Goal: Check status: Check status

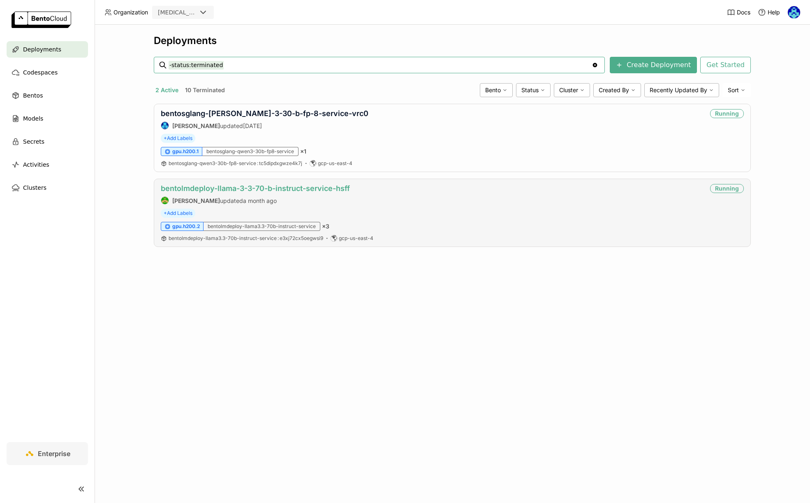
click at [290, 188] on link "bentolmdeploy-llama-3-3-70-b-instruct-service-hsff" at bounding box center [255, 188] width 189 height 9
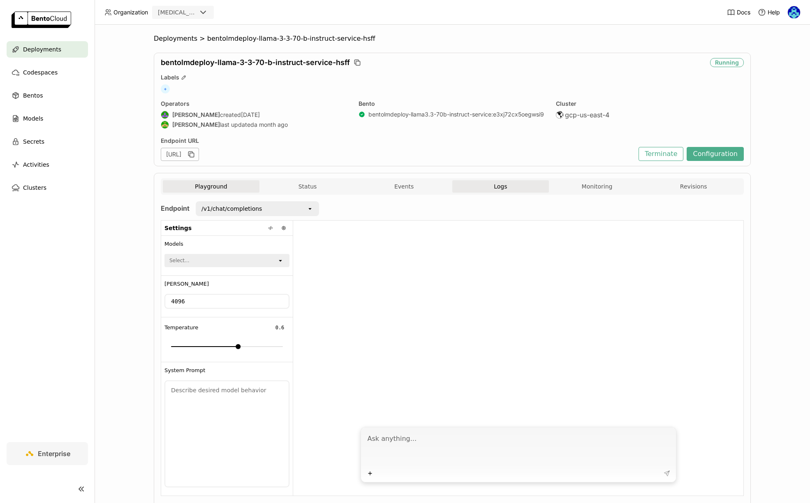
click at [490, 181] on button "Logs" at bounding box center [500, 186] width 97 height 12
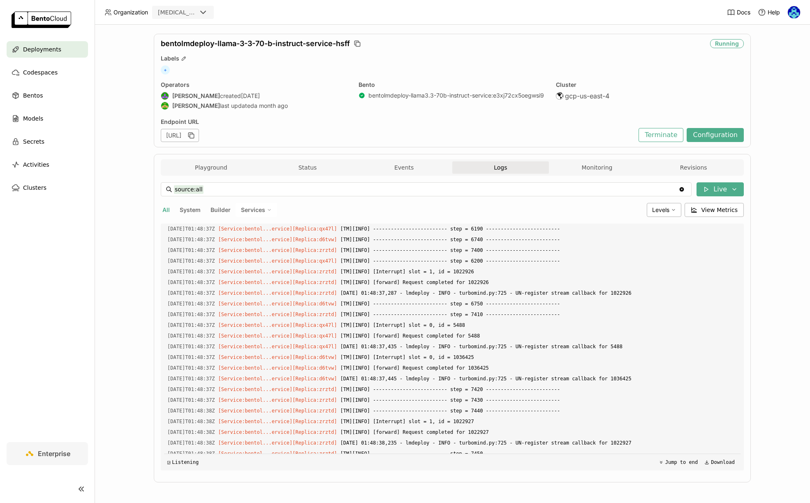
scroll to position [869, 0]
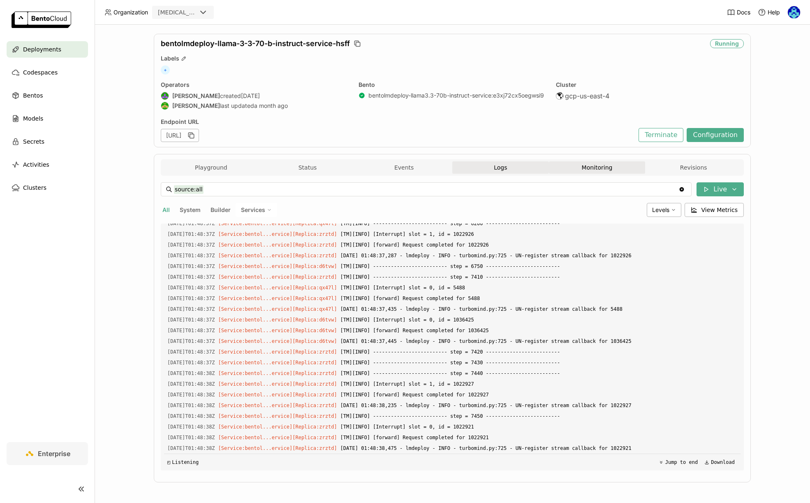
click at [610, 172] on button "Monitoring" at bounding box center [597, 167] width 97 height 12
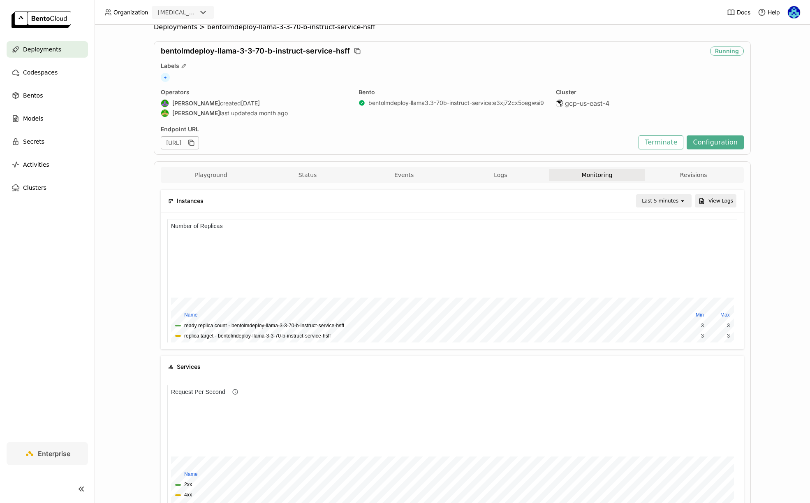
click at [674, 198] on div "Last 5 minutes" at bounding box center [660, 201] width 37 height 8
click at [665, 264] on div "Last 1 hour" at bounding box center [666, 263] width 40 height 8
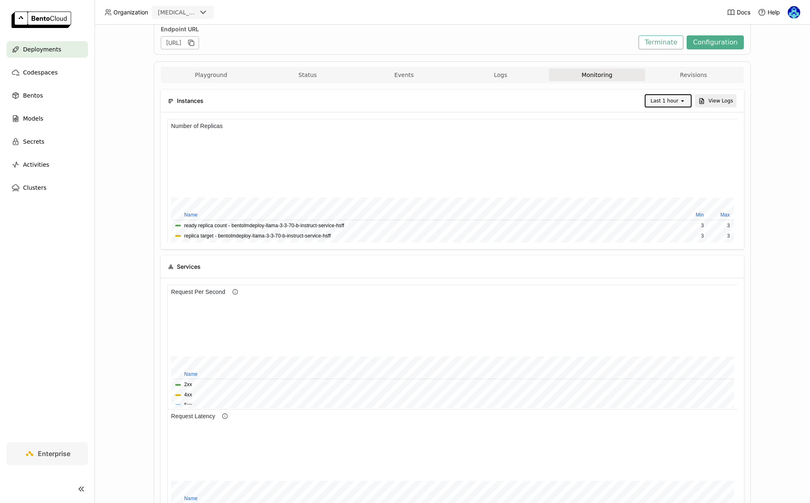
click at [673, 102] on div "Last 1 hour" at bounding box center [665, 101] width 28 height 8
click at [673, 141] on div "Last 30 minutes" at bounding box center [670, 144] width 32 height 16
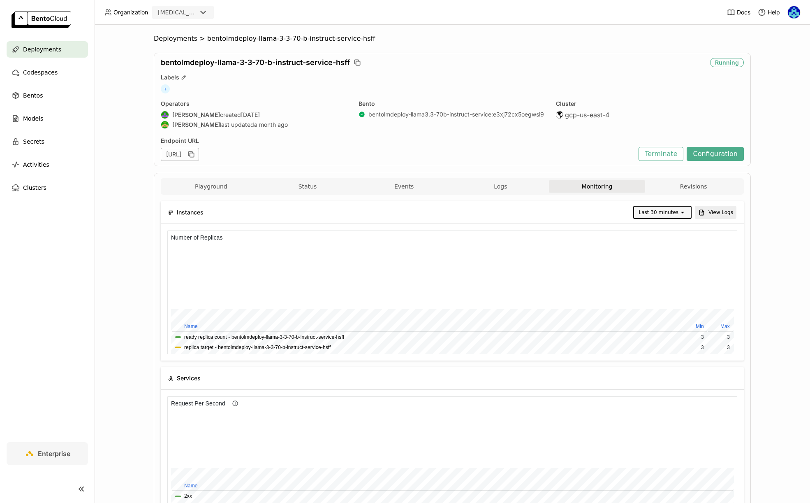
click at [774, 156] on div "Deployments > bentolmdeploy-llama-3-3-70-b-instruct-service-hsff bentolmdeploy-…" at bounding box center [453, 264] width 716 height 478
